Goal: Download file/media

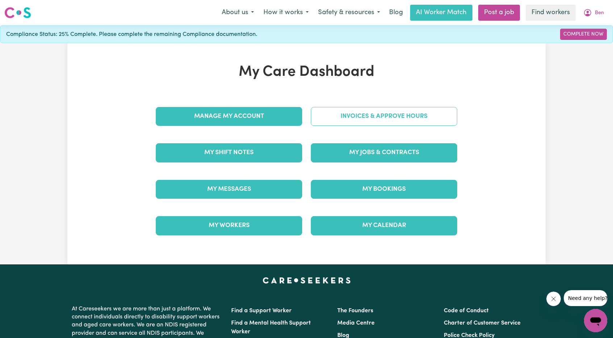
click at [365, 120] on link "Invoices & Approve Hours" at bounding box center [384, 116] width 146 height 19
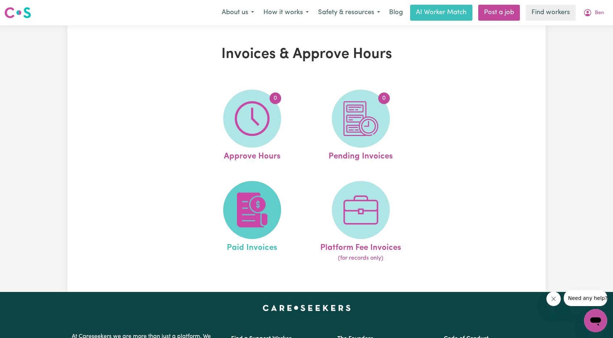
click at [269, 203] on img at bounding box center [252, 209] width 35 height 35
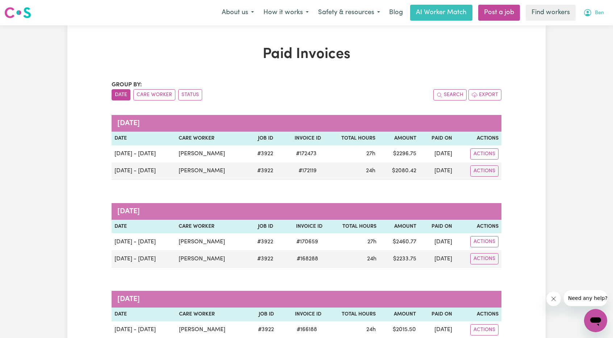
click at [590, 16] on icon "My Account" at bounding box center [587, 12] width 7 height 7
click at [579, 27] on link "My Dashboard" at bounding box center [579, 28] width 57 height 14
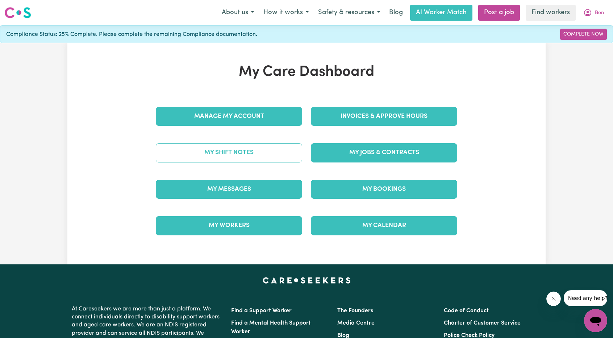
click at [261, 150] on link "My Shift Notes" at bounding box center [229, 152] width 146 height 19
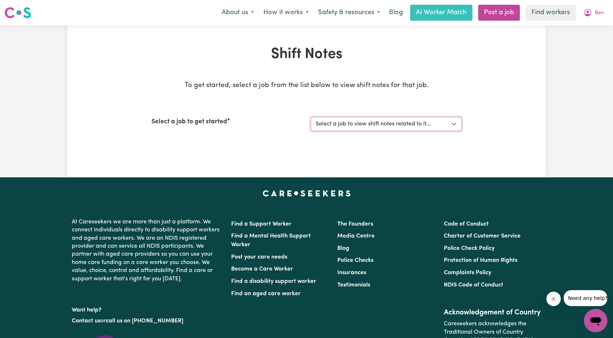
click at [398, 125] on select "Select a job to view shift notes related to it... [[PERSON_NAME] (NDIS 43155951…" at bounding box center [386, 124] width 151 height 14
select select "3922"
click at [311, 117] on select "Select a job to view shift notes related to it... [[PERSON_NAME] (NDIS 43155951…" at bounding box center [386, 124] width 151 height 14
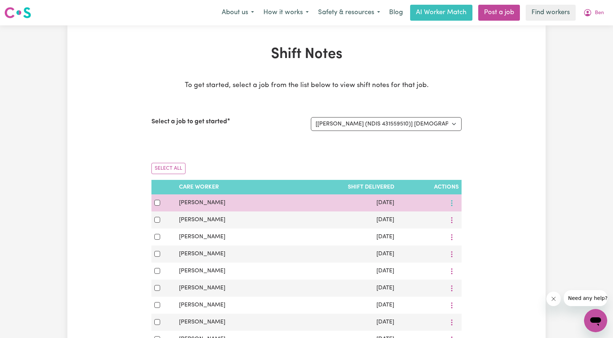
click at [454, 201] on button "More options" at bounding box center [452, 202] width 14 height 11
click at [463, 218] on span "View Shift Note" at bounding box center [483, 220] width 40 height 6
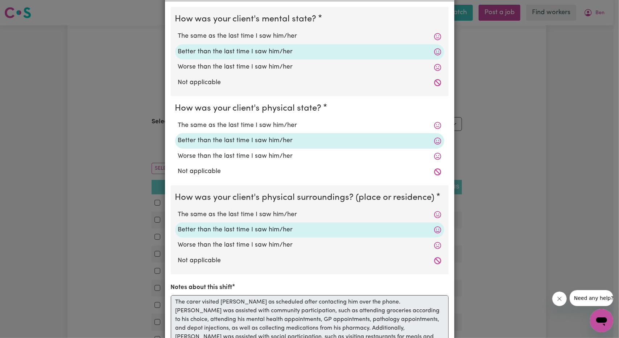
scroll to position [109, 0]
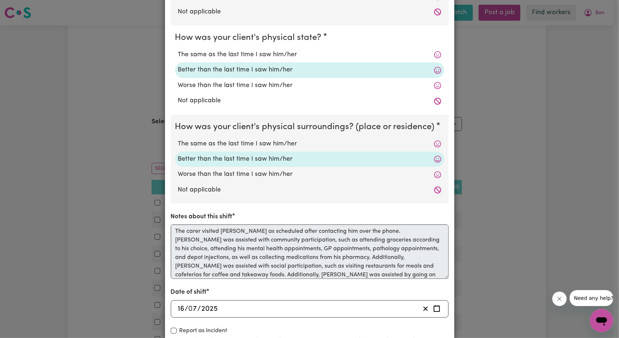
click at [127, 203] on div "Shift Note ( [DATE] ) How was your client's mental state? The same as the last …" at bounding box center [309, 169] width 619 height 338
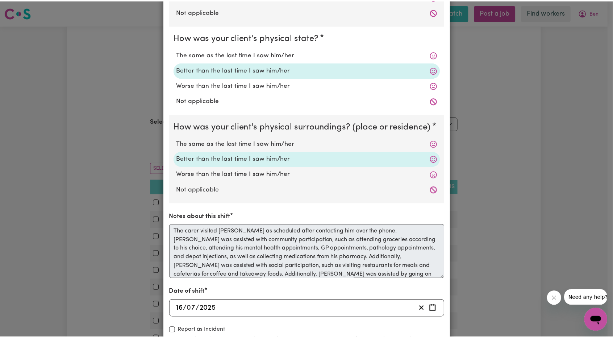
scroll to position [0, 0]
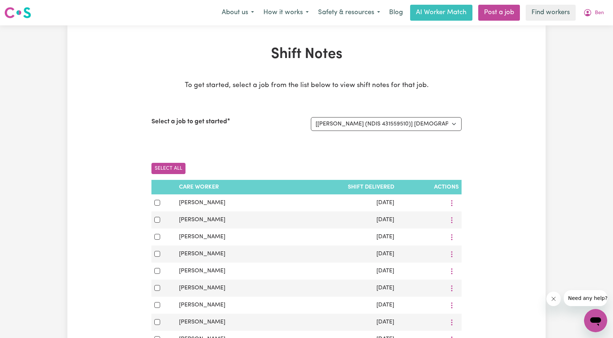
click at [165, 166] on button "Select All" at bounding box center [169, 168] width 34 height 11
checkbox input "true"
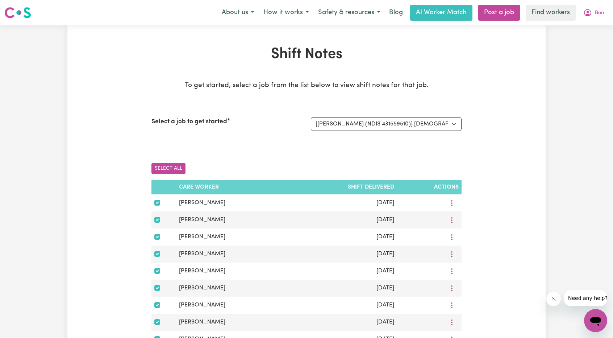
checkbox input "true"
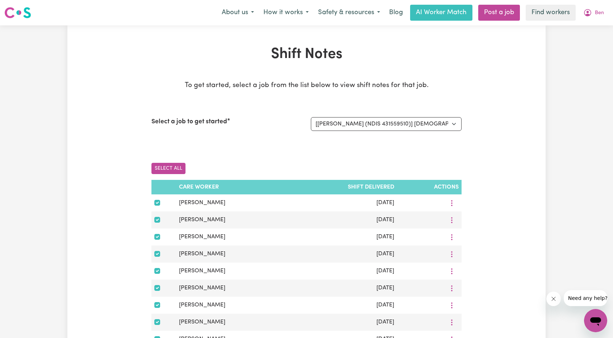
checkbox input "true"
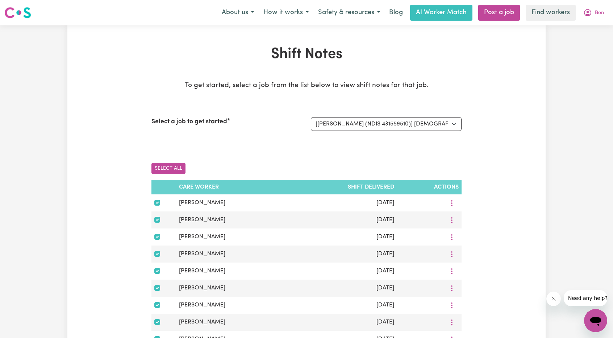
checkbox input "true"
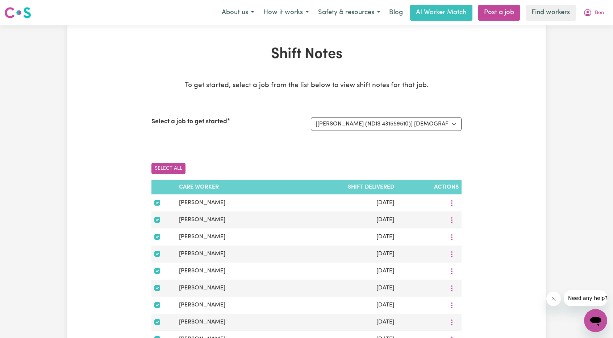
checkbox input "true"
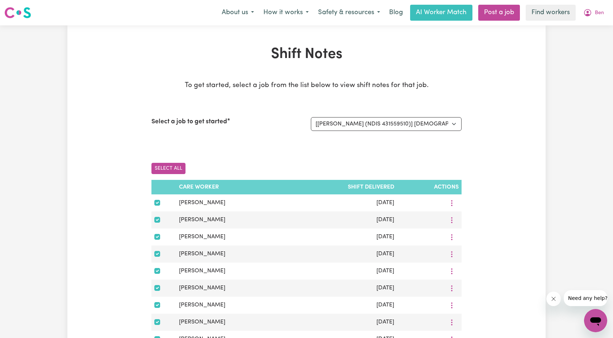
checkbox input "true"
click at [241, 173] on button "Download Selected" at bounding box center [245, 168] width 62 height 11
click at [590, 9] on icon "My Account" at bounding box center [588, 12] width 9 height 9
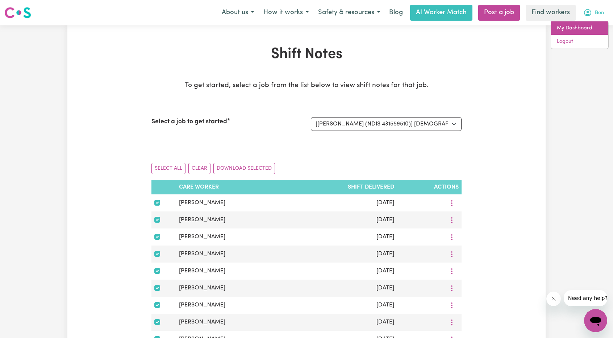
click at [580, 32] on link "My Dashboard" at bounding box center [579, 28] width 57 height 14
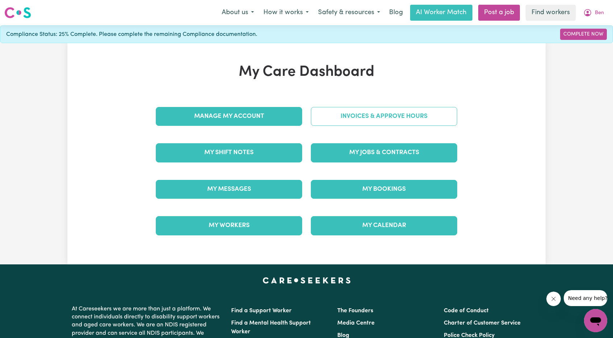
click at [398, 114] on link "Invoices & Approve Hours" at bounding box center [384, 116] width 146 height 19
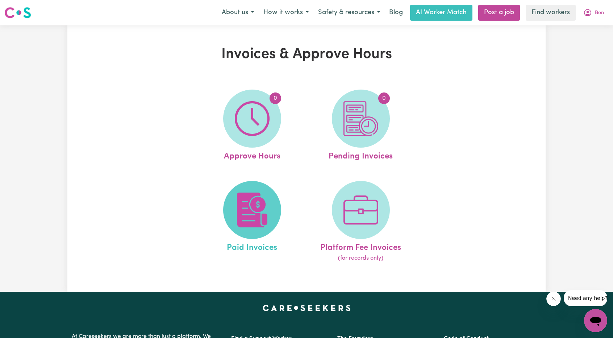
click at [257, 196] on img at bounding box center [252, 209] width 35 height 35
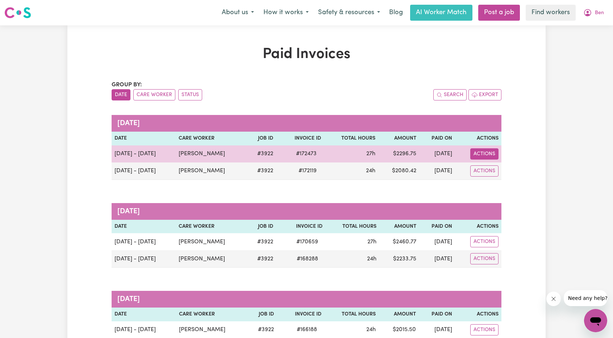
click at [489, 151] on button "Actions" at bounding box center [485, 153] width 28 height 11
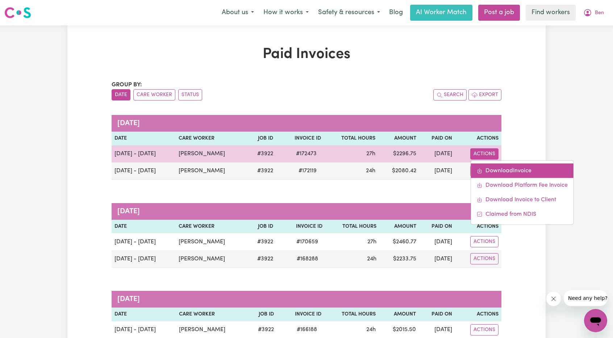
click at [497, 170] on link "Download Invoice" at bounding box center [522, 170] width 103 height 15
